Goal: Book appointment/travel/reservation

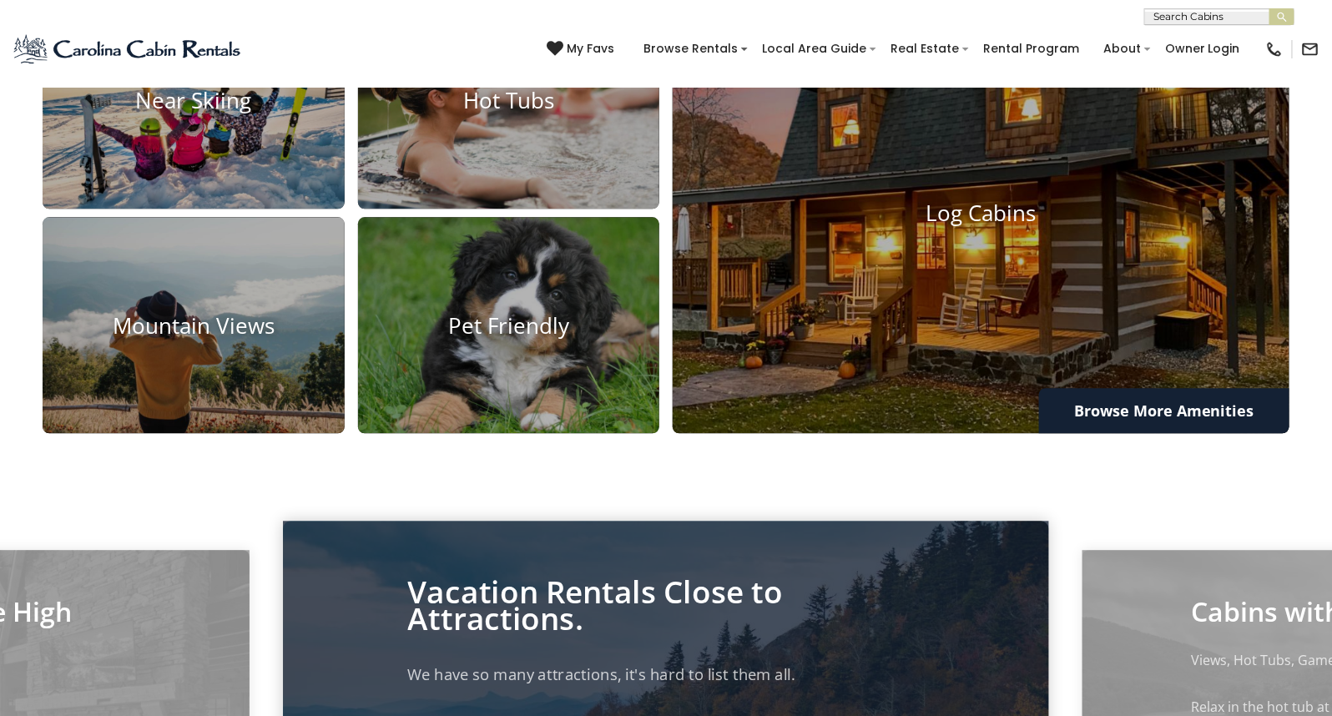
scroll to position [1419, 0]
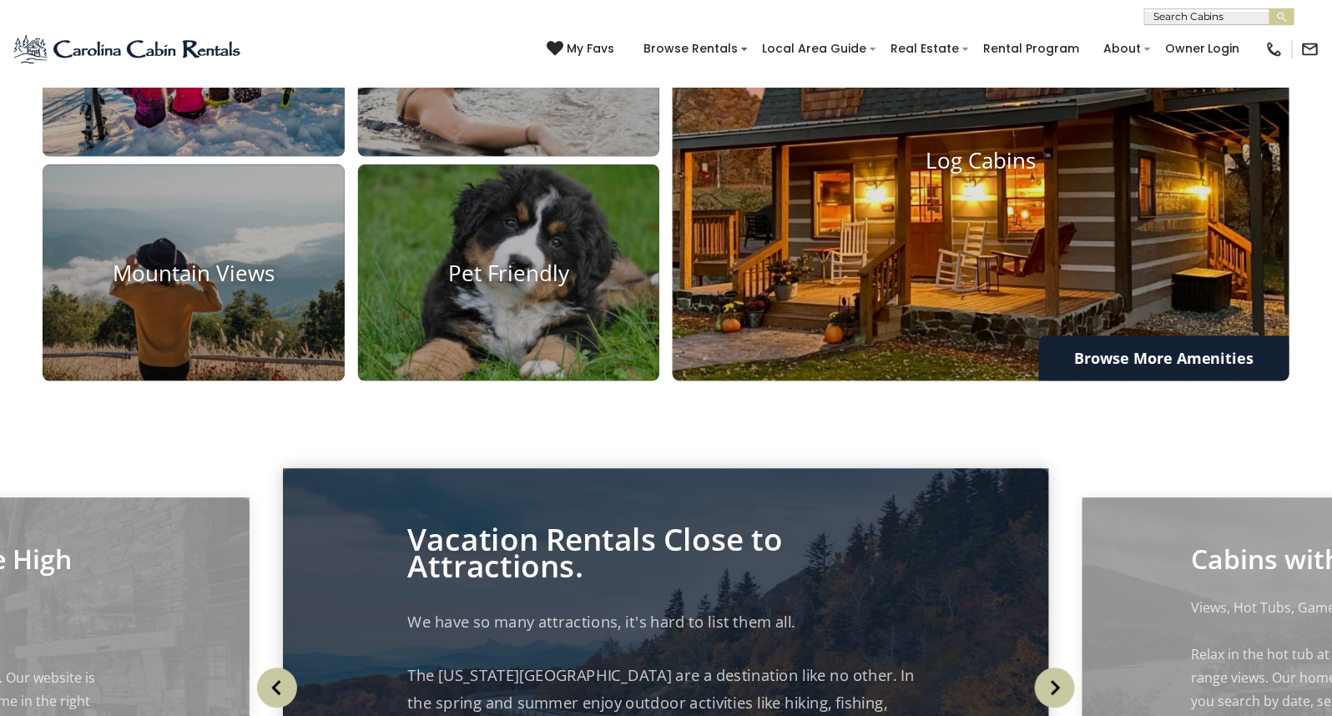
click at [899, 173] on h4 "Log Cabins" at bounding box center [981, 160] width 617 height 26
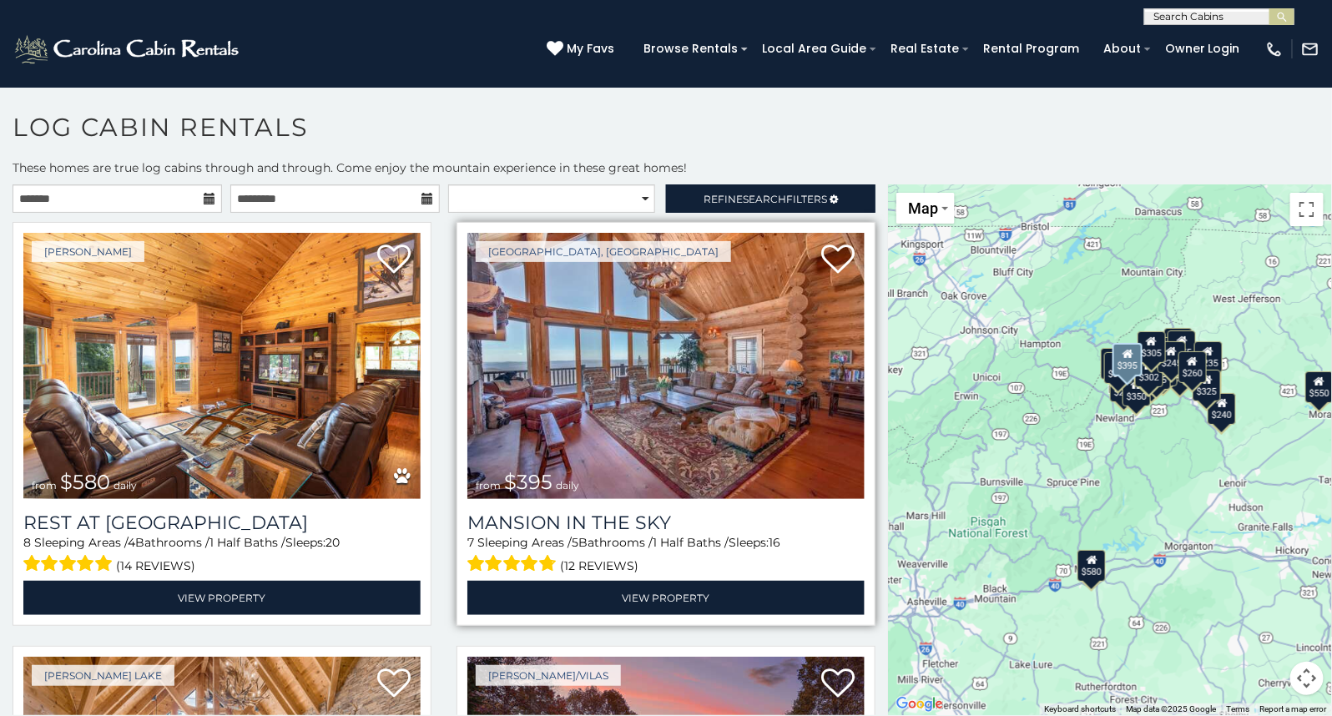
click at [658, 330] on img at bounding box center [665, 366] width 397 height 266
